Goal: Task Accomplishment & Management: Use online tool/utility

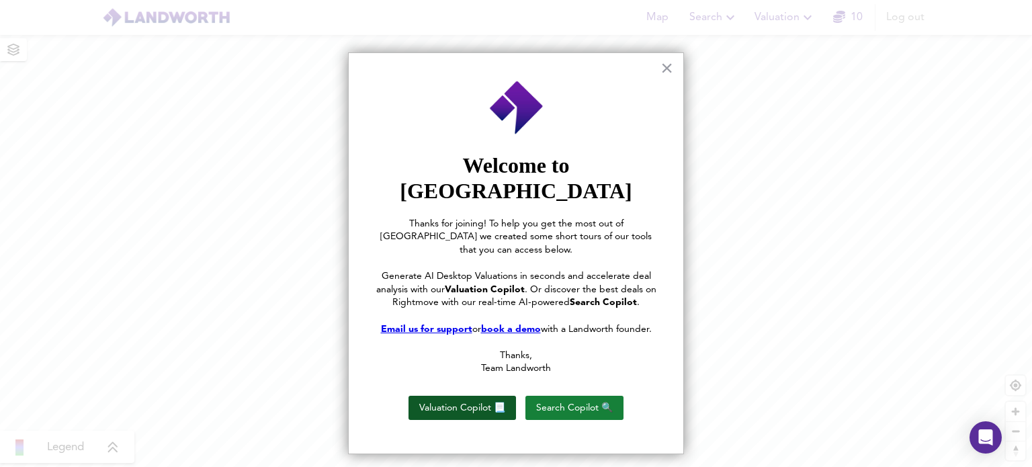
click at [456, 396] on button "Valuation Copilot 📃" at bounding box center [463, 408] width 108 height 24
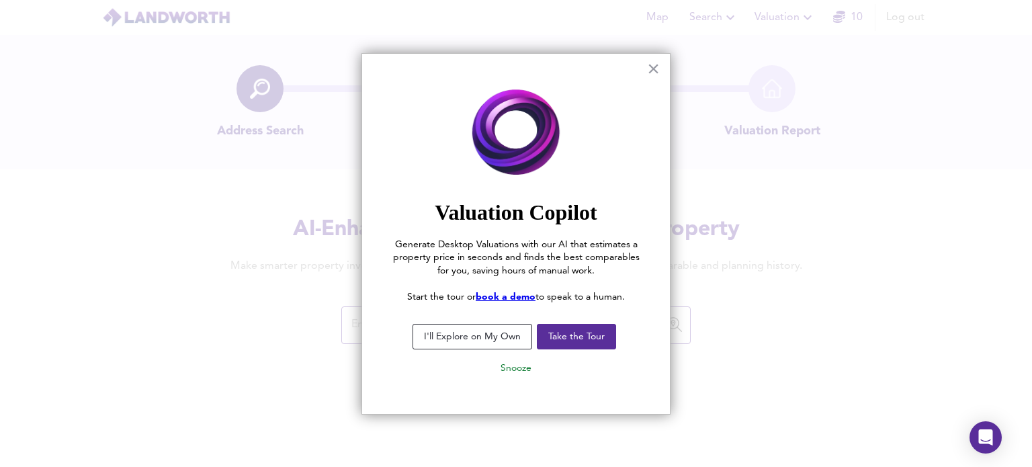
click at [479, 341] on button "I'll Explore on My Own" at bounding box center [473, 337] width 120 height 26
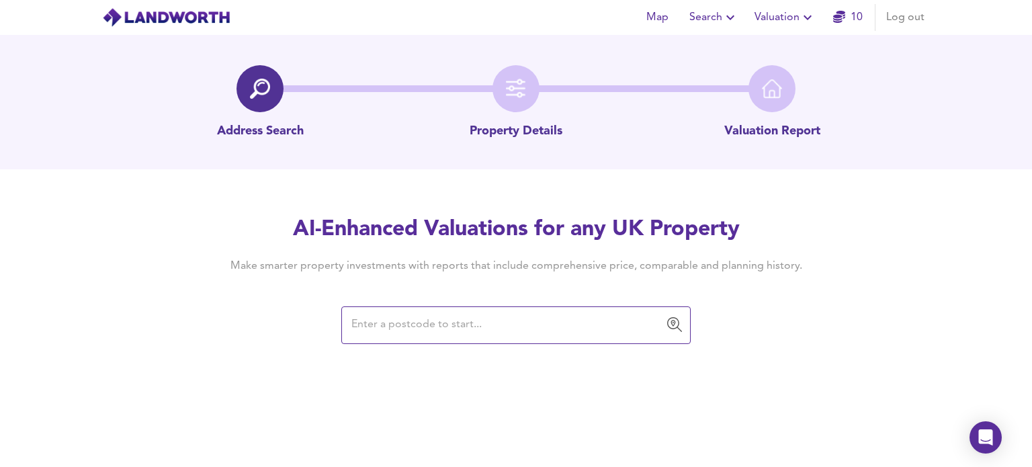
click at [473, 333] on input "text" at bounding box center [505, 326] width 317 height 26
paste input "DL14 6PS"
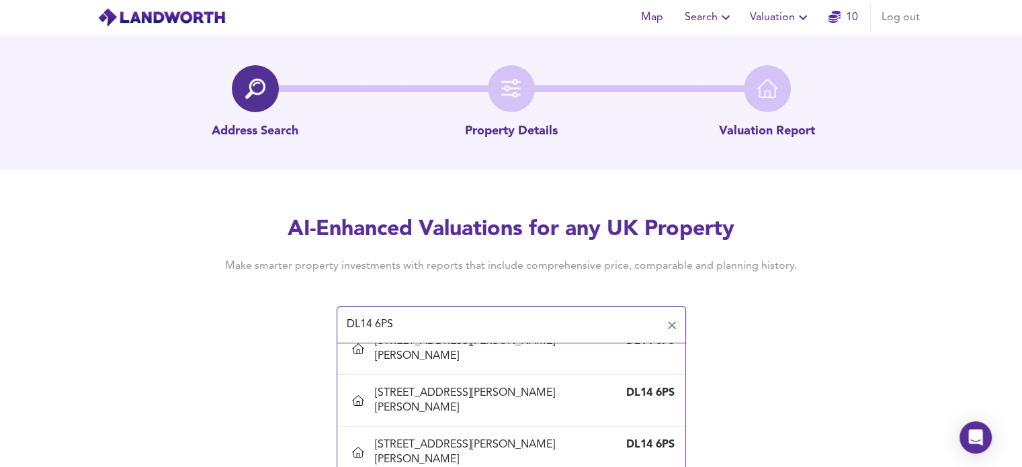
scroll to position [524, 0]
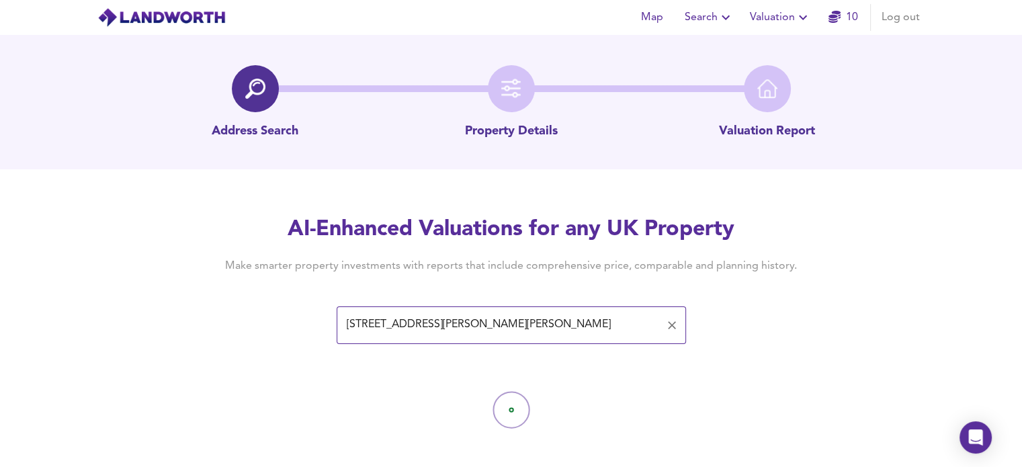
type input "16 Crawford Close, Bishop Auckland, Durham"
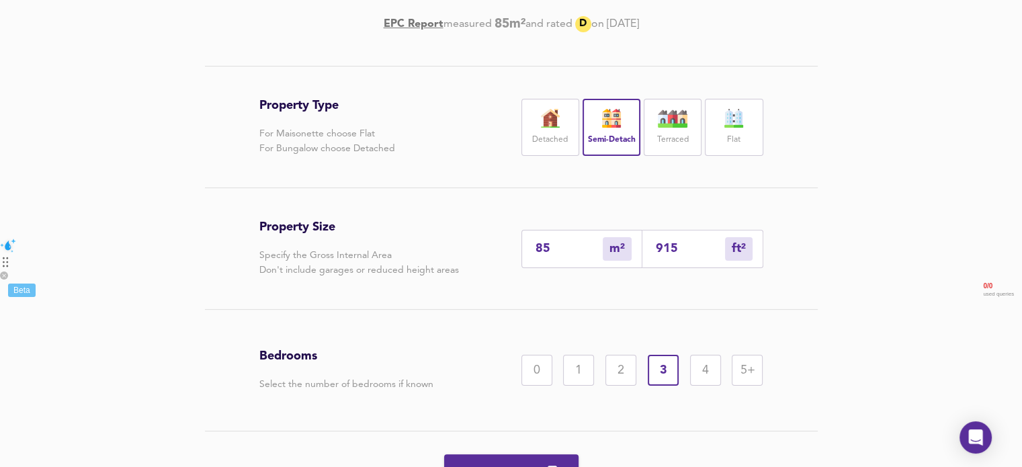
scroll to position [303, 0]
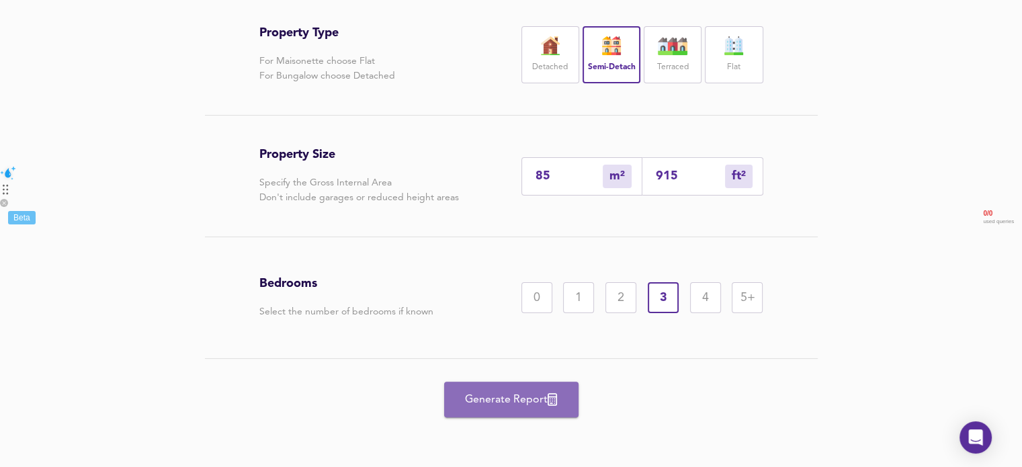
click at [493, 403] on span "Generate Report" at bounding box center [512, 400] width 108 height 19
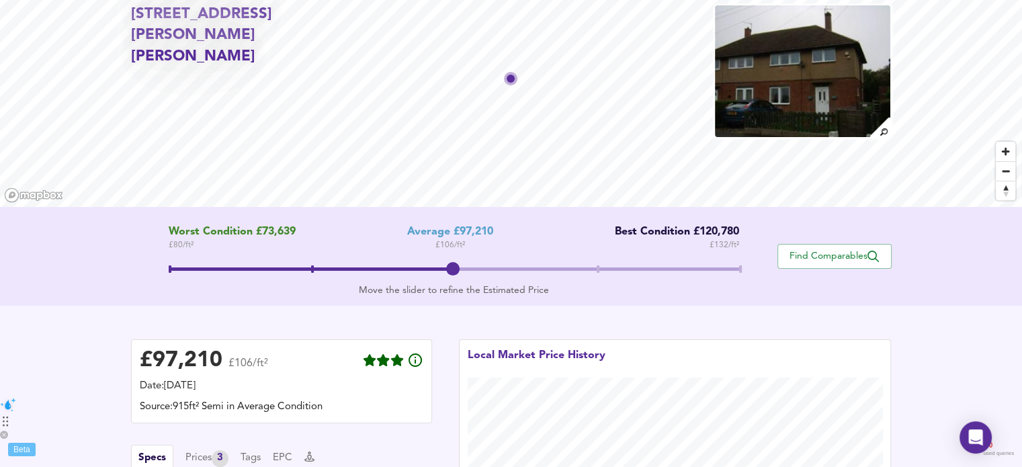
scroll to position [69, 0]
